Goal: Task Accomplishment & Management: Use online tool/utility

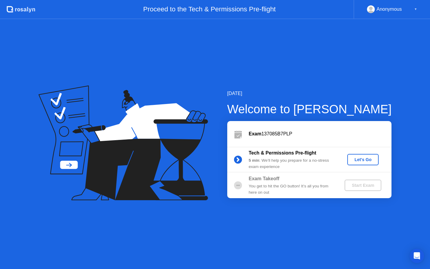
click at [359, 160] on div "Let's Go" at bounding box center [363, 159] width 27 height 5
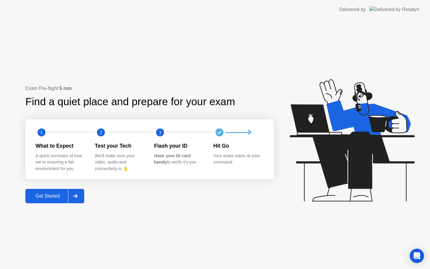
click at [42, 197] on div "Get Started" at bounding box center [47, 195] width 41 height 5
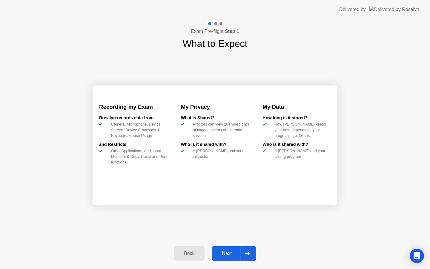
click at [224, 256] on div "Next" at bounding box center [227, 253] width 27 height 5
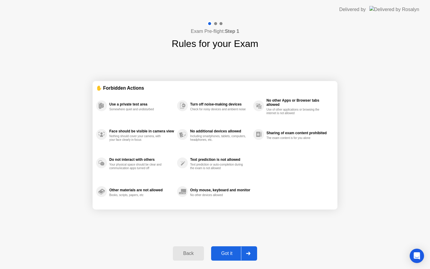
click at [229, 252] on div "Got it" at bounding box center [227, 253] width 28 height 5
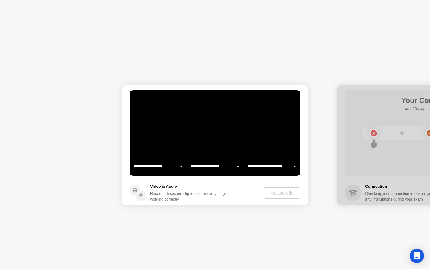
select select "**********"
select select "*******"
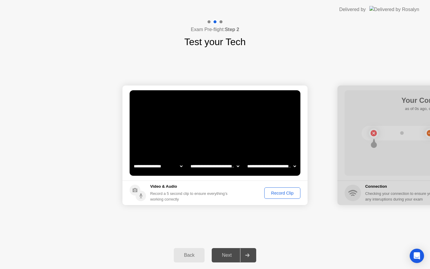
click at [274, 193] on div "Record Clip" at bounding box center [282, 193] width 32 height 5
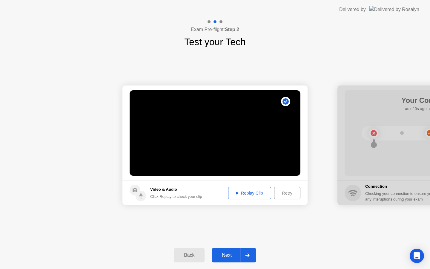
click at [251, 195] on div "Replay Clip" at bounding box center [249, 193] width 39 height 5
click at [225, 254] on div "Next" at bounding box center [227, 254] width 27 height 5
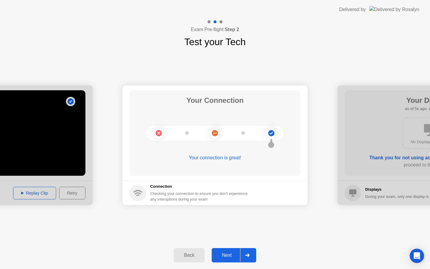
click at [225, 252] on div "Next" at bounding box center [227, 254] width 27 height 5
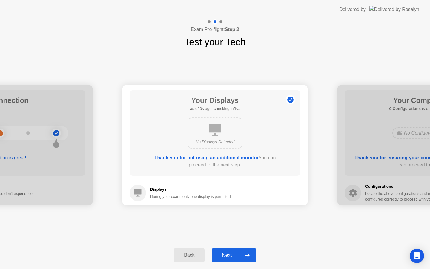
click at [227, 253] on div "Next" at bounding box center [227, 254] width 27 height 5
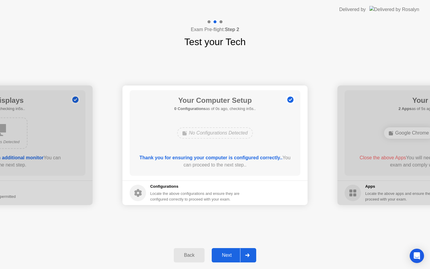
click at [225, 254] on div "Next" at bounding box center [227, 254] width 27 height 5
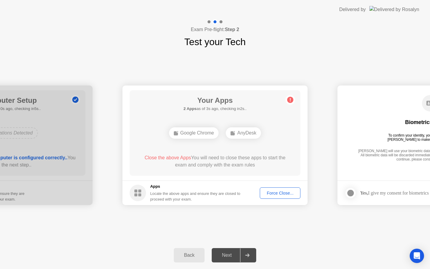
click at [274, 194] on div "Force Close..." at bounding box center [280, 193] width 36 height 5
